Goal: Task Accomplishment & Management: Use online tool/utility

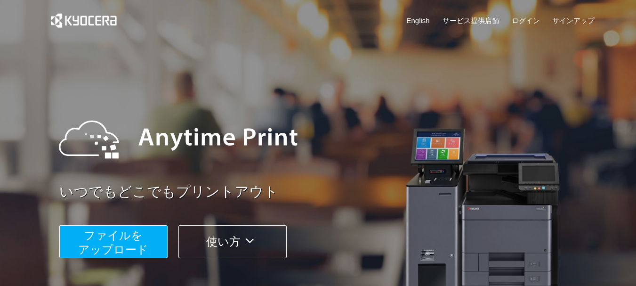
click at [112, 244] on span "ファイルを ​​アップロード" at bounding box center [113, 242] width 70 height 27
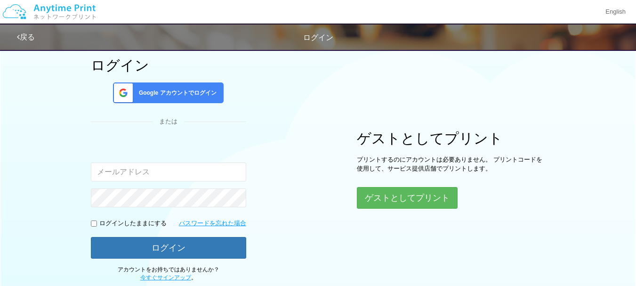
scroll to position [49, 0]
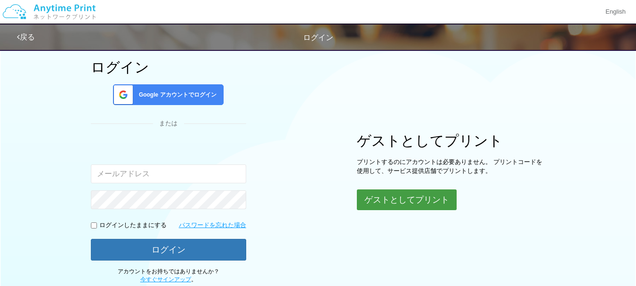
click at [423, 191] on button "ゲストとしてプリント" at bounding box center [407, 199] width 100 height 21
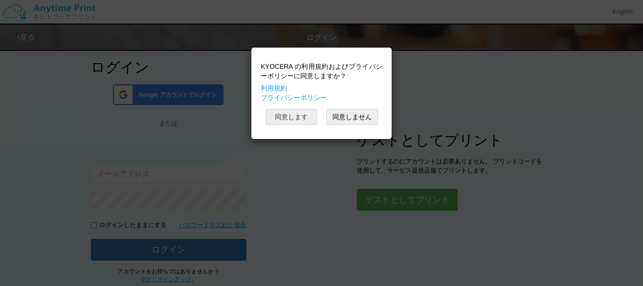
click at [281, 117] on button "同意します" at bounding box center [292, 117] width 52 height 16
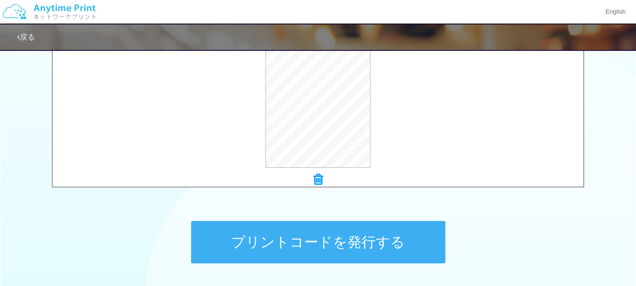
scroll to position [431, 0]
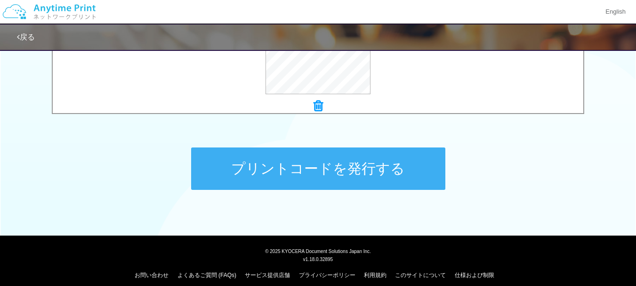
click at [302, 165] on button "プリントコードを発行する" at bounding box center [318, 168] width 254 height 42
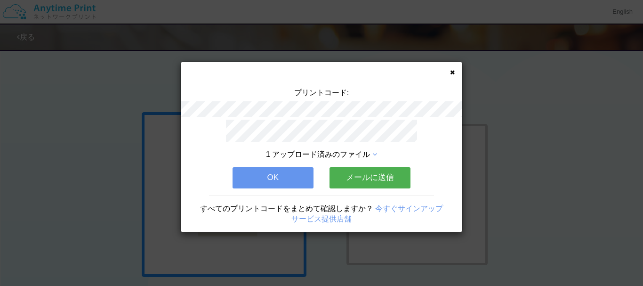
click at [359, 181] on button "メールに送信" at bounding box center [370, 177] width 81 height 21
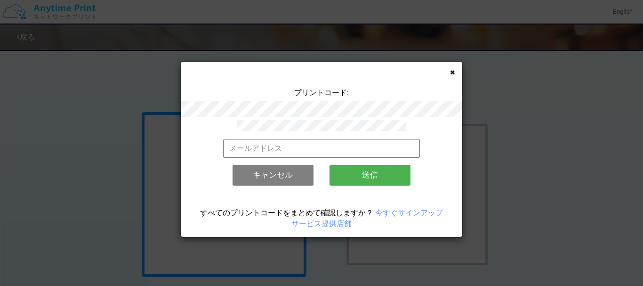
click at [306, 148] on input "email" at bounding box center [321, 148] width 197 height 19
type input "[EMAIL_ADDRESS][DOMAIN_NAME]"
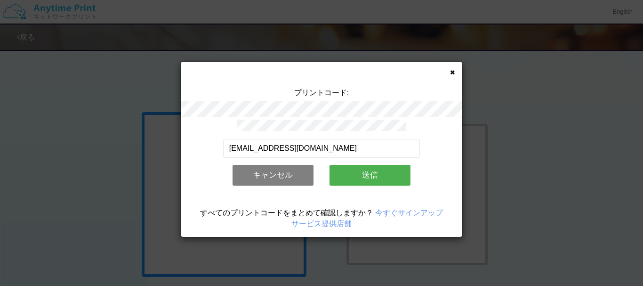
click at [372, 172] on button "送信" at bounding box center [370, 175] width 81 height 21
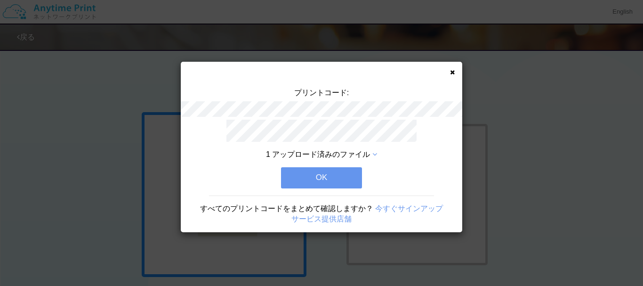
click at [316, 171] on button "OK" at bounding box center [321, 177] width 81 height 21
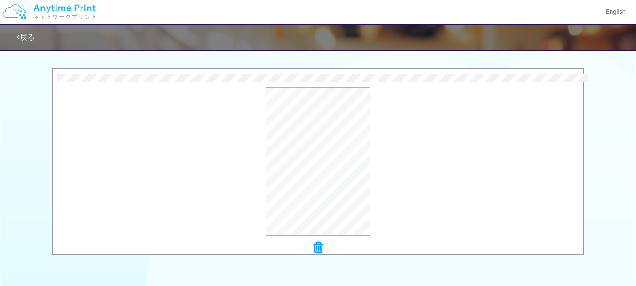
scroll to position [431, 0]
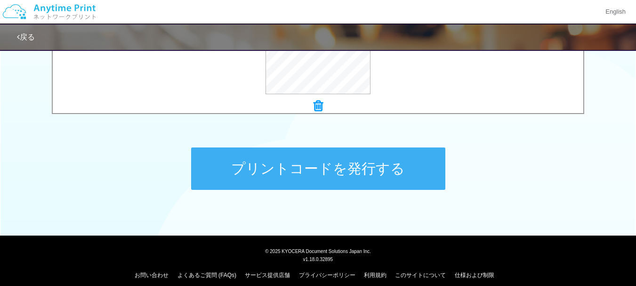
click at [325, 170] on button "プリントコードを発行する" at bounding box center [318, 168] width 254 height 42
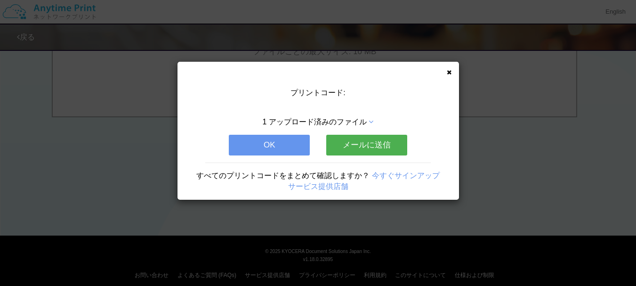
scroll to position [0, 0]
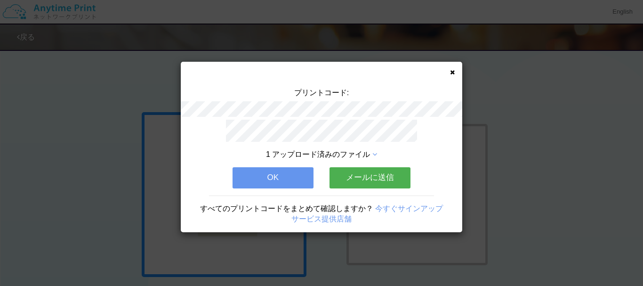
click at [375, 175] on button "メールに送信" at bounding box center [370, 177] width 81 height 21
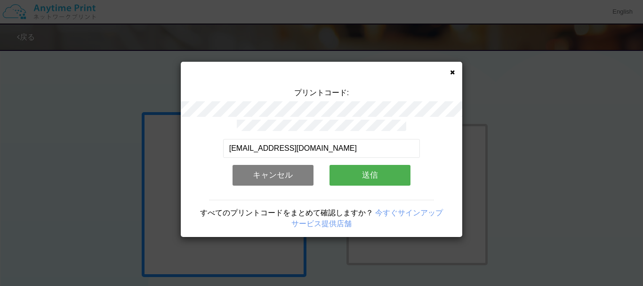
click at [367, 174] on button "送信" at bounding box center [370, 175] width 81 height 21
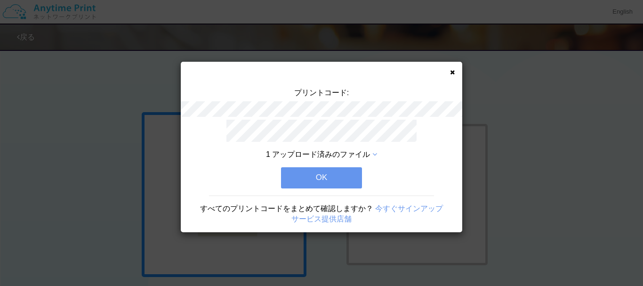
click at [323, 171] on button "OK" at bounding box center [321, 177] width 81 height 21
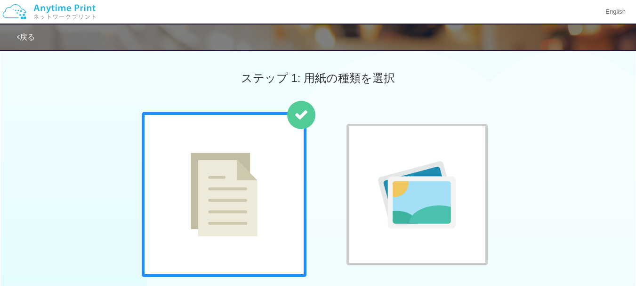
click at [37, 127] on div "普通紙 写真用紙" at bounding box center [318, 207] width 636 height 191
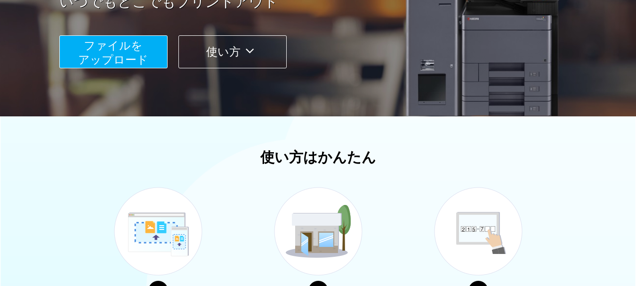
scroll to position [194, 0]
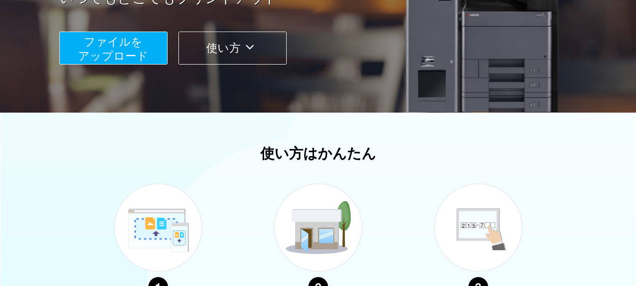
click at [112, 50] on span "ファイルを ​​アップロード" at bounding box center [113, 48] width 70 height 27
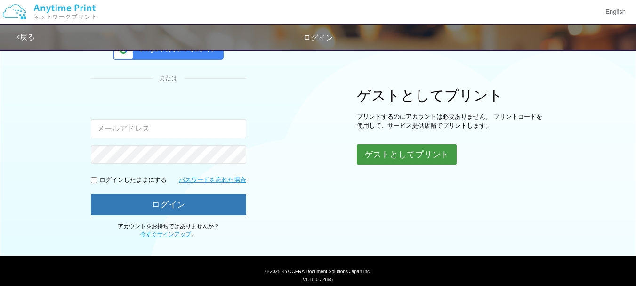
click at [410, 150] on button "ゲストとしてプリント" at bounding box center [407, 154] width 100 height 21
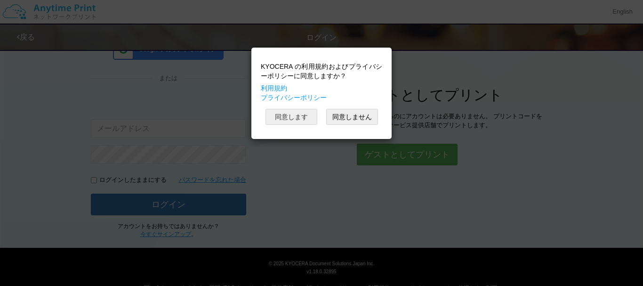
click at [296, 117] on button "同意します" at bounding box center [292, 117] width 52 height 16
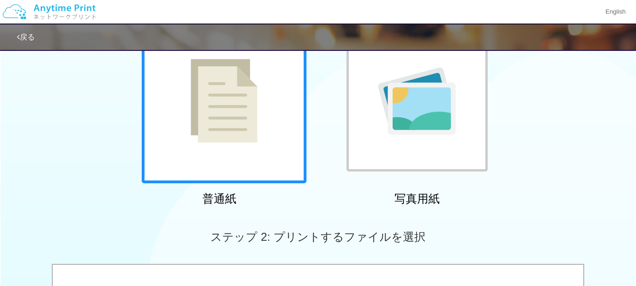
scroll to position [344, 0]
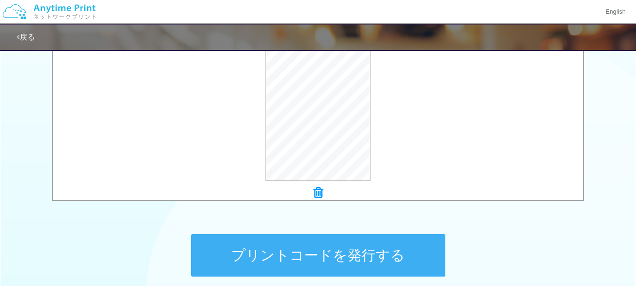
click at [367, 265] on button "プリントコードを発行する" at bounding box center [318, 255] width 254 height 42
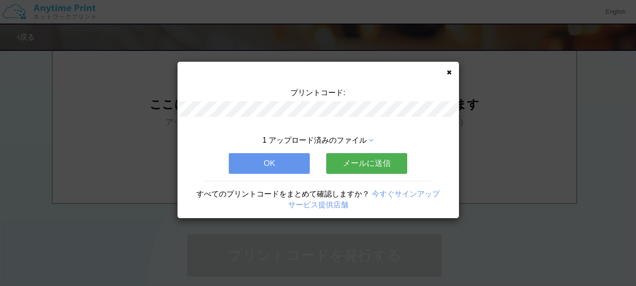
scroll to position [0, 0]
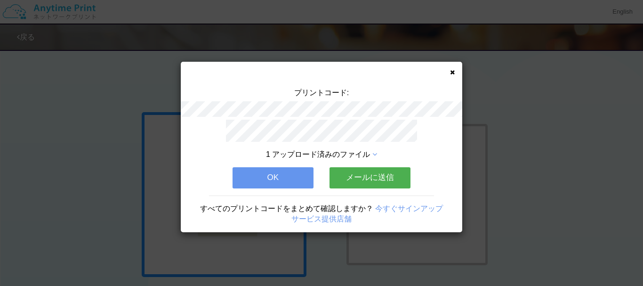
click at [378, 167] on button "メールに送信" at bounding box center [370, 177] width 81 height 21
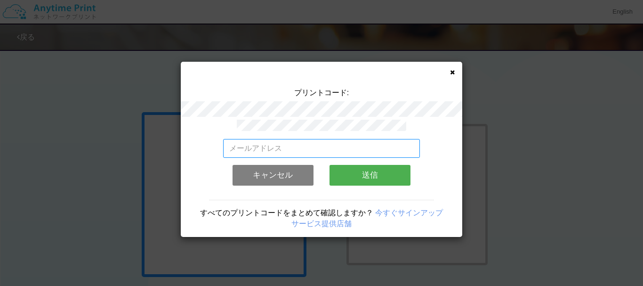
click at [349, 149] on input "email" at bounding box center [321, 148] width 197 height 19
type input "[EMAIL_ADDRESS][DOMAIN_NAME]"
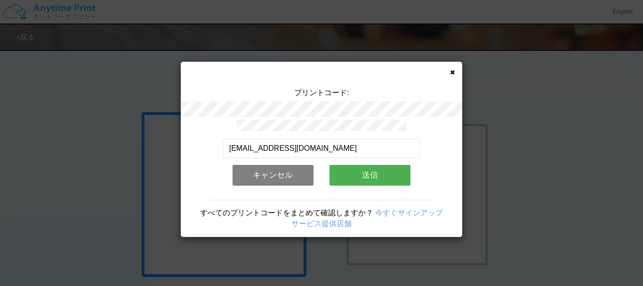
click at [370, 176] on button "送信" at bounding box center [370, 175] width 81 height 21
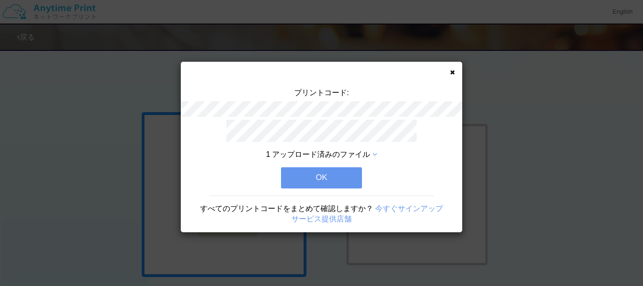
click at [317, 169] on button "OK" at bounding box center [321, 177] width 81 height 21
